Goal: Find specific page/section: Find specific page/section

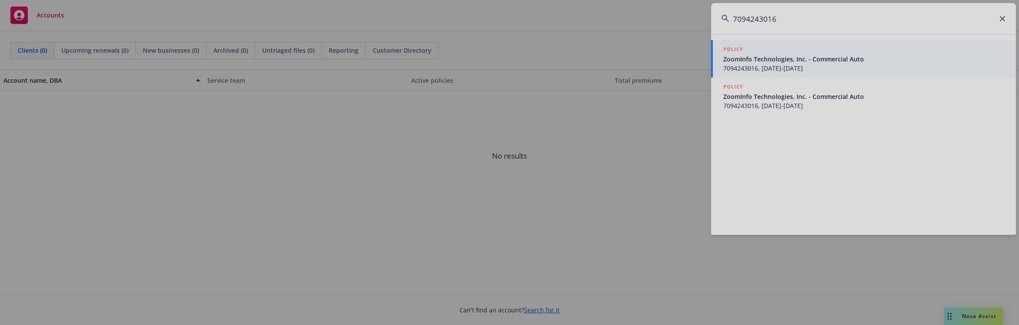
click at [757, 59] on div at bounding box center [509, 162] width 1019 height 325
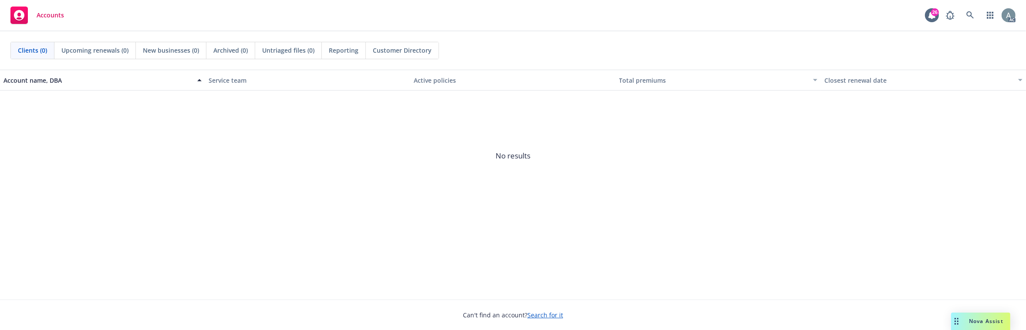
click at [400, 135] on span "No results" at bounding box center [513, 156] width 1026 height 131
click at [970, 12] on icon at bounding box center [969, 14] width 7 height 7
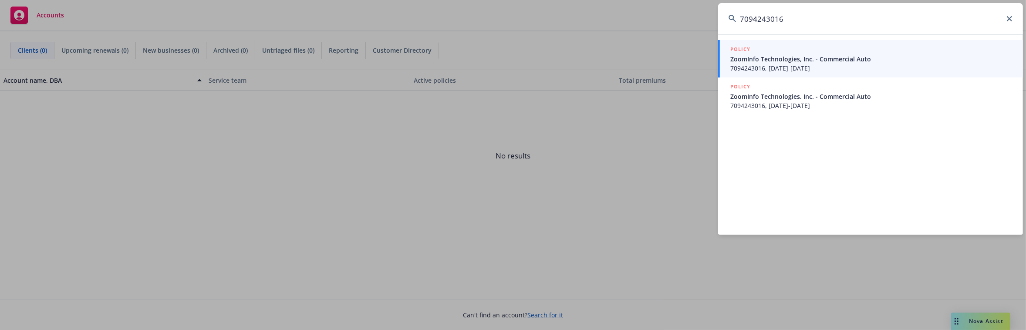
type input "7094243016"
click at [770, 53] on div "POLICY" at bounding box center [871, 50] width 282 height 10
